Goal: Transaction & Acquisition: Purchase product/service

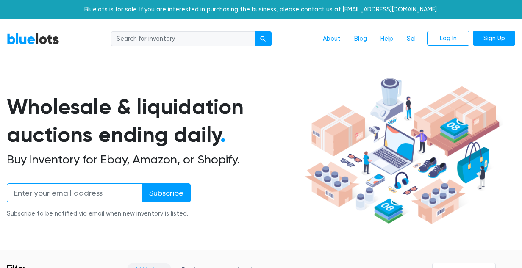
click at [43, 193] on input "email" at bounding box center [75, 193] width 136 height 19
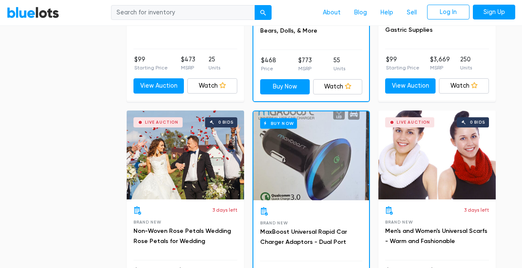
scroll to position [598, 0]
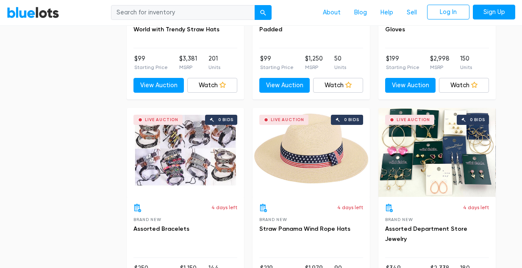
scroll to position [2073, 0]
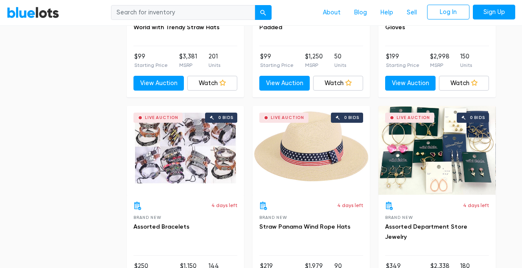
click at [236, 10] on input "search" at bounding box center [183, 12] width 144 height 15
type input "women clothes"
click at [255, 5] on button "submit" at bounding box center [263, 12] width 17 height 15
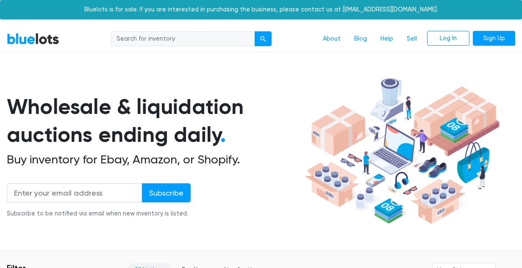
click at [31, 35] on link "BlueLots" at bounding box center [33, 39] width 53 height 12
click at [351, 39] on link "Blog" at bounding box center [361, 39] width 26 height 16
